Goal: Information Seeking & Learning: Learn about a topic

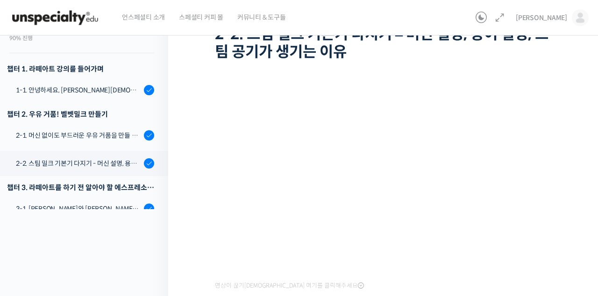
click at [54, 163] on div "2-2. 스팀 밀크 기본기 다지기 - 머신 설명, 용어 설명, 스팀 공기가 생기는 이유" at bounding box center [78, 163] width 125 height 10
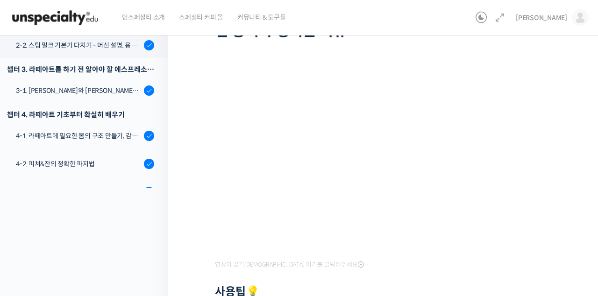
scroll to position [97, 0]
